Goal: Task Accomplishment & Management: Use online tool/utility

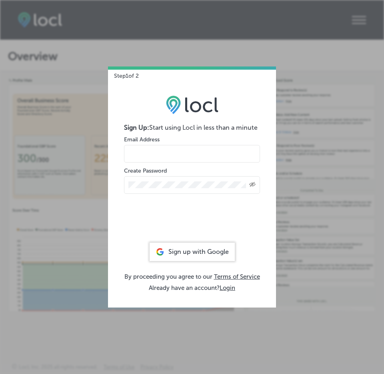
click at [194, 254] on div "Sign up with Google" at bounding box center [192, 251] width 85 height 18
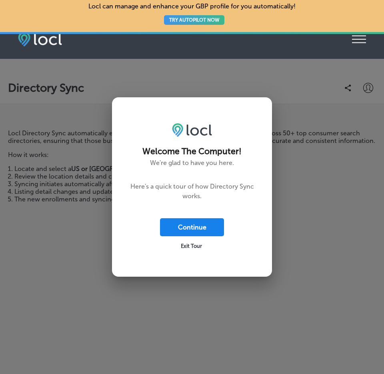
click at [198, 230] on button "Continue" at bounding box center [192, 227] width 64 height 18
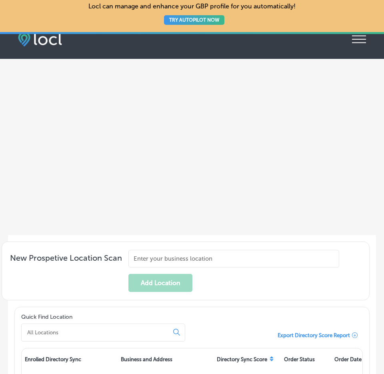
scroll to position [188, 0]
click at [160, 261] on input "text" at bounding box center [233, 258] width 211 height 18
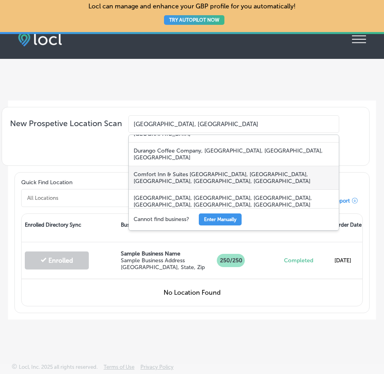
scroll to position [17, 0]
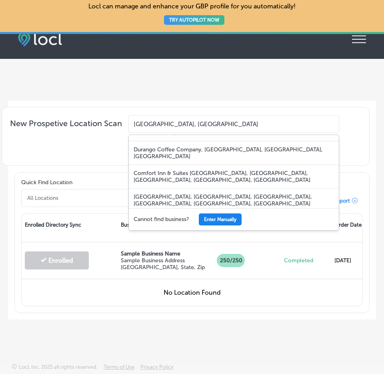
type input "[GEOGRAPHIC_DATA], [GEOGRAPHIC_DATA]"
click at [230, 221] on button "Enter Manually" at bounding box center [220, 219] width 43 height 12
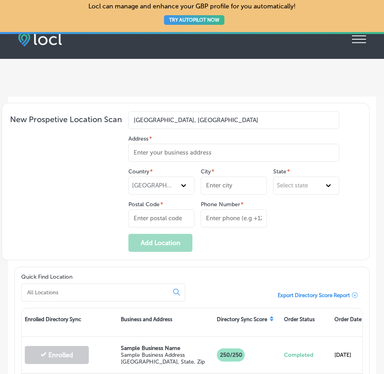
click at [156, 158] on input "Address *" at bounding box center [233, 153] width 211 height 18
type input "T"
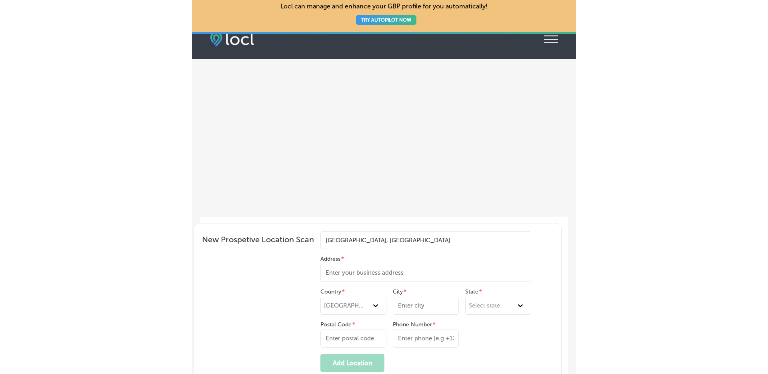
scroll to position [0, 0]
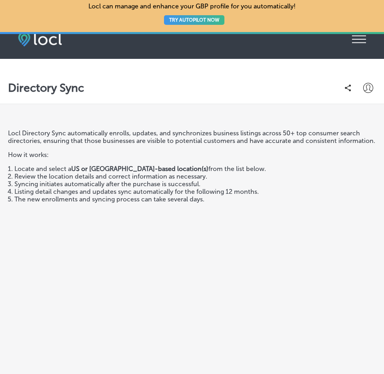
click at [360, 42] on icon at bounding box center [359, 40] width 14 height 8
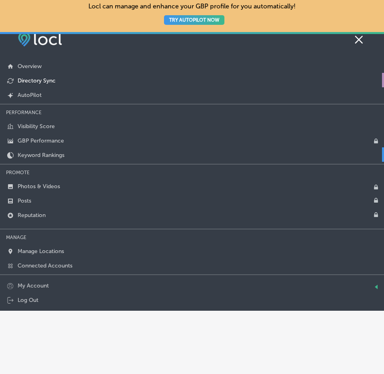
click at [34, 155] on p "Keyword Rankings" at bounding box center [41, 155] width 47 height 7
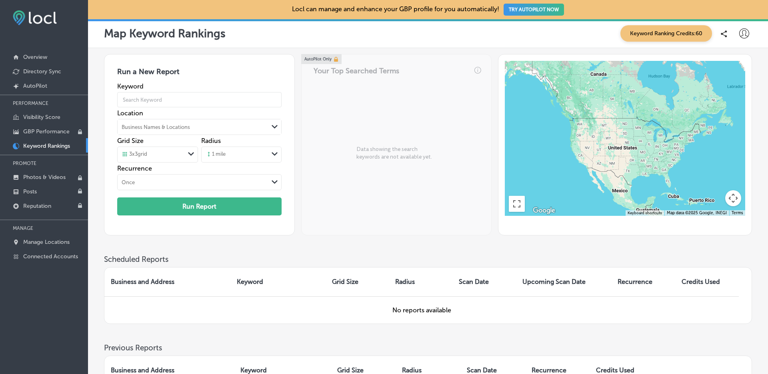
click at [163, 127] on div "Business Names & Locations" at bounding box center [156, 127] width 68 height 6
click at [244, 127] on div "Business Names & Locations" at bounding box center [193, 127] width 150 height 12
click at [42, 256] on p "Connected Accounts" at bounding box center [50, 256] width 55 height 7
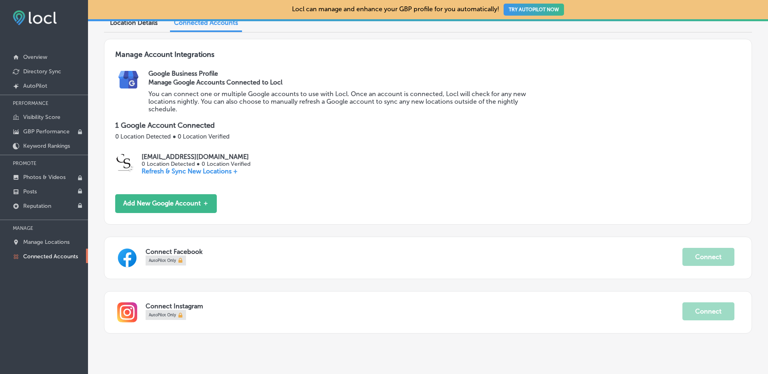
scroll to position [95, 0]
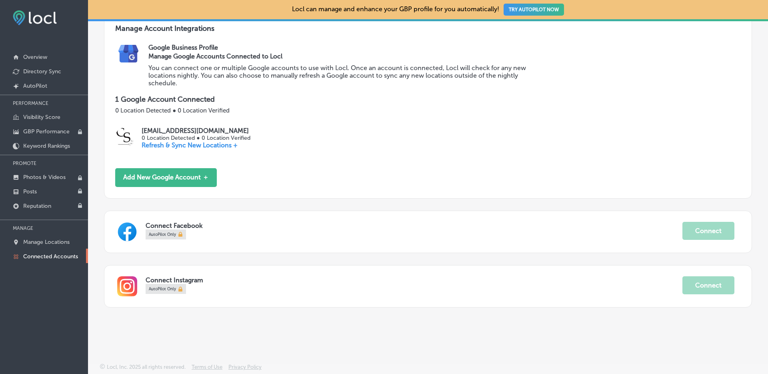
click at [181, 145] on p "Refresh & Sync New Locations +" at bounding box center [196, 145] width 108 height 8
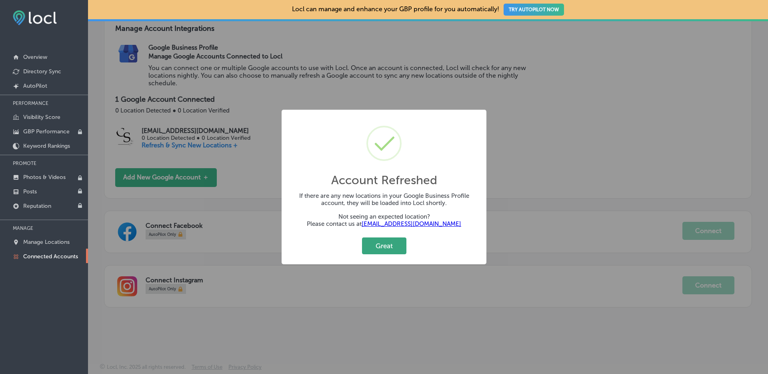
click at [384, 247] on button "Great" at bounding box center [384, 245] width 44 height 16
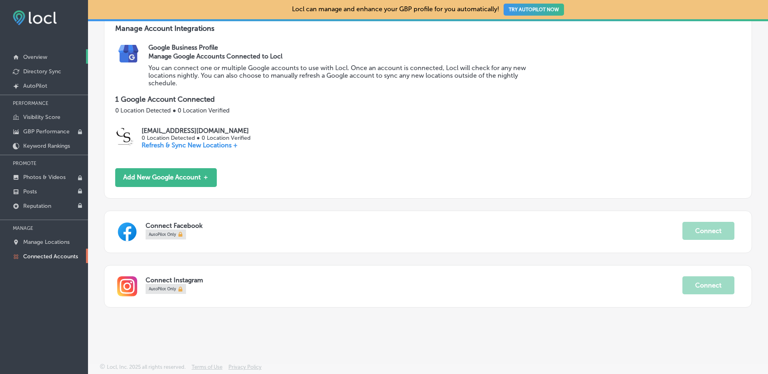
click at [38, 55] on p "Overview" at bounding box center [35, 57] width 24 height 7
